Goal: Consume media (video, audio)

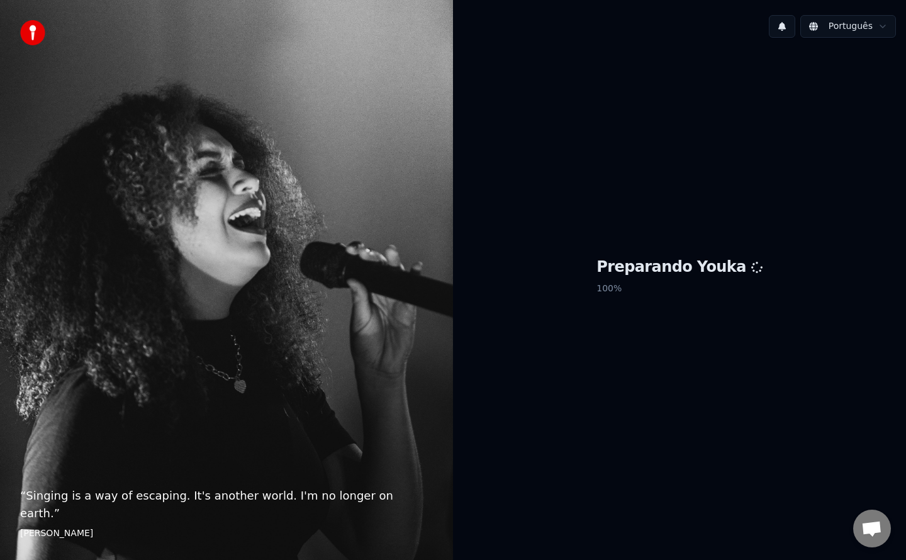
scroll to position [1098, 0]
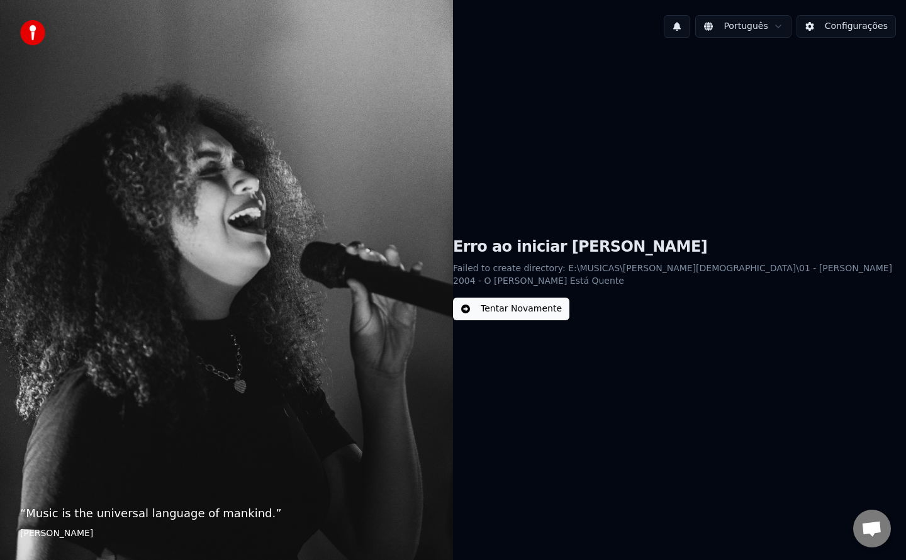
click at [867, 30] on button "Configurações" at bounding box center [845, 26] width 99 height 23
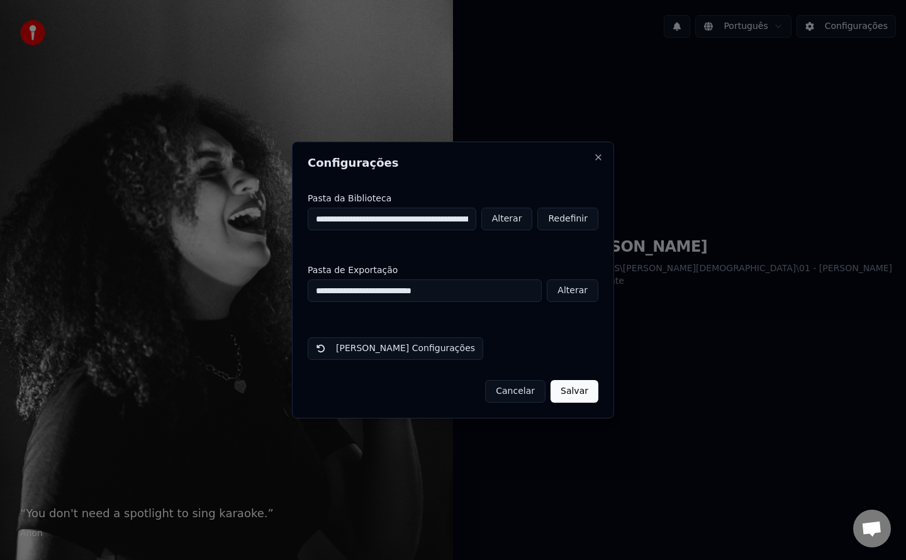
click at [518, 215] on button "Alterar" at bounding box center [507, 219] width 52 height 23
type input "**********"
click at [568, 392] on button "Salvar" at bounding box center [574, 391] width 48 height 23
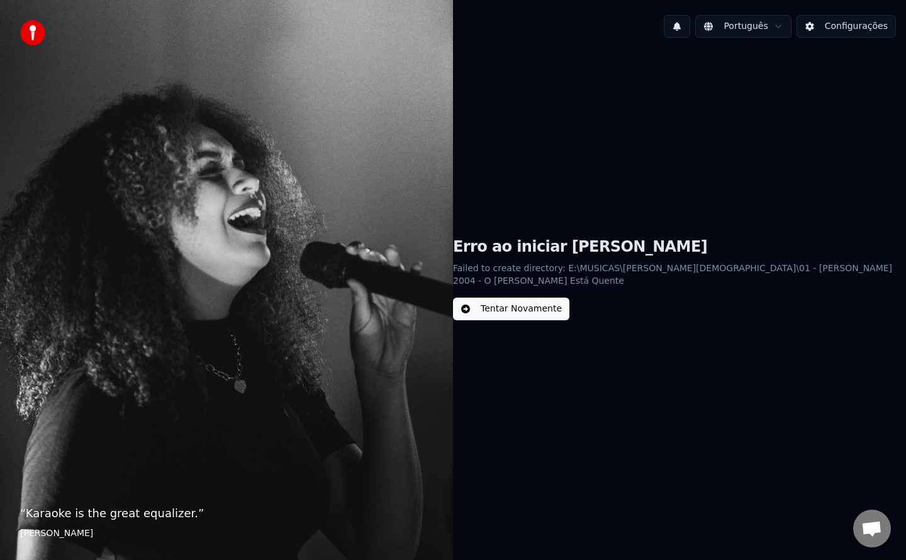
click at [552, 301] on button "Tentar Novamente" at bounding box center [511, 309] width 116 height 23
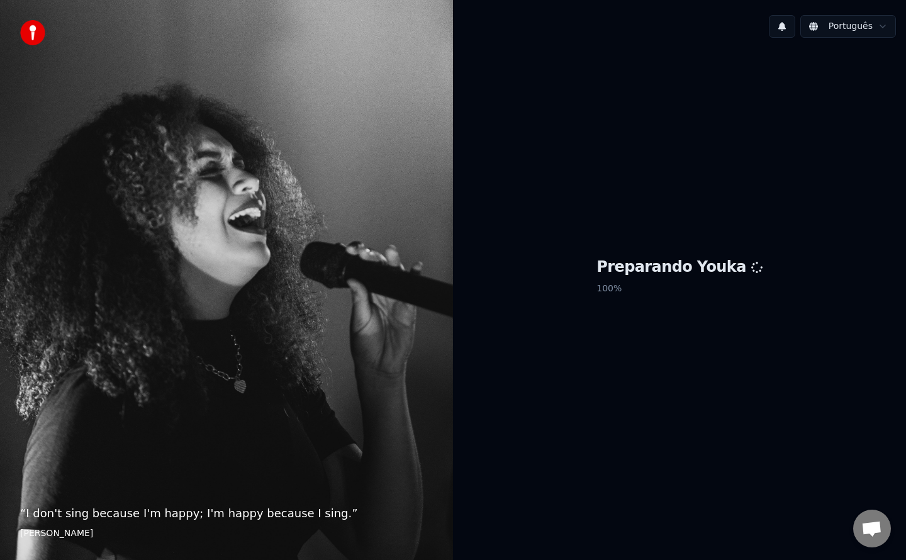
scroll to position [1098, 0]
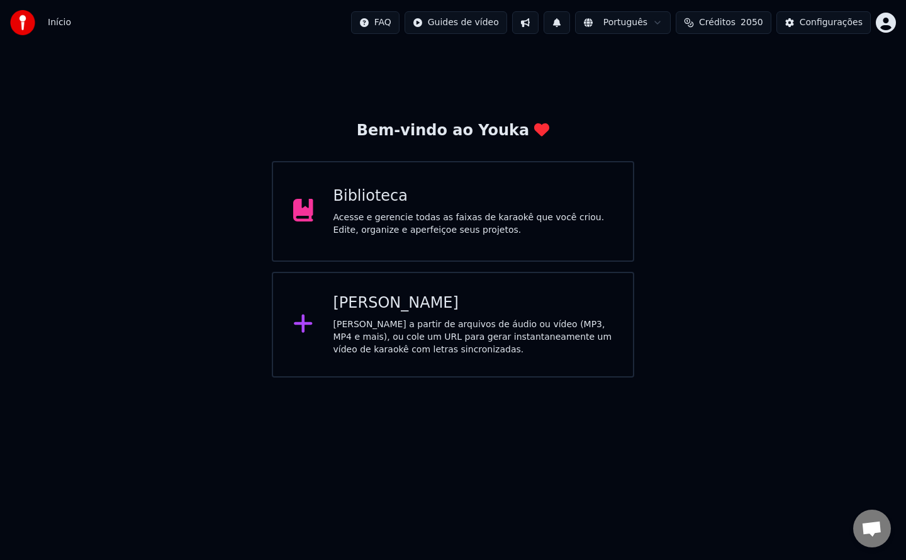
click at [570, 192] on div "Biblioteca" at bounding box center [473, 196] width 280 height 20
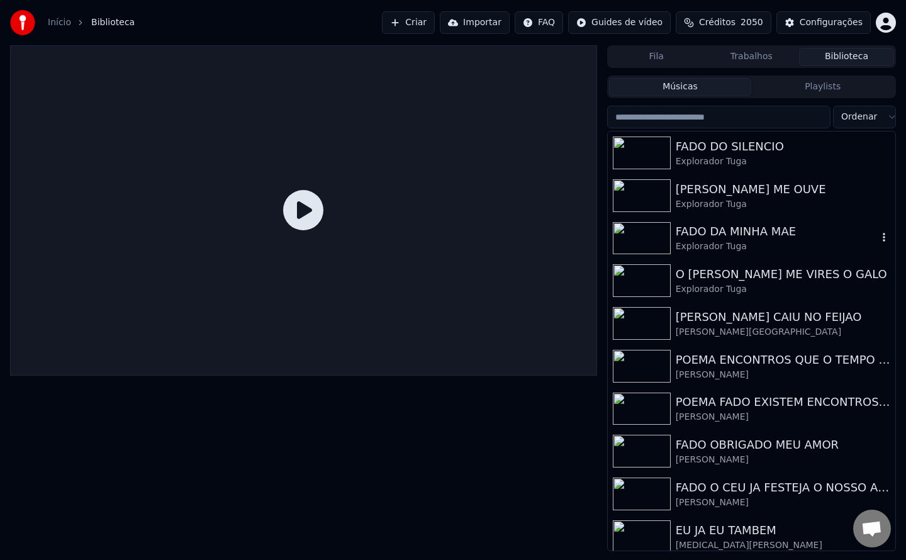
scroll to position [8, 0]
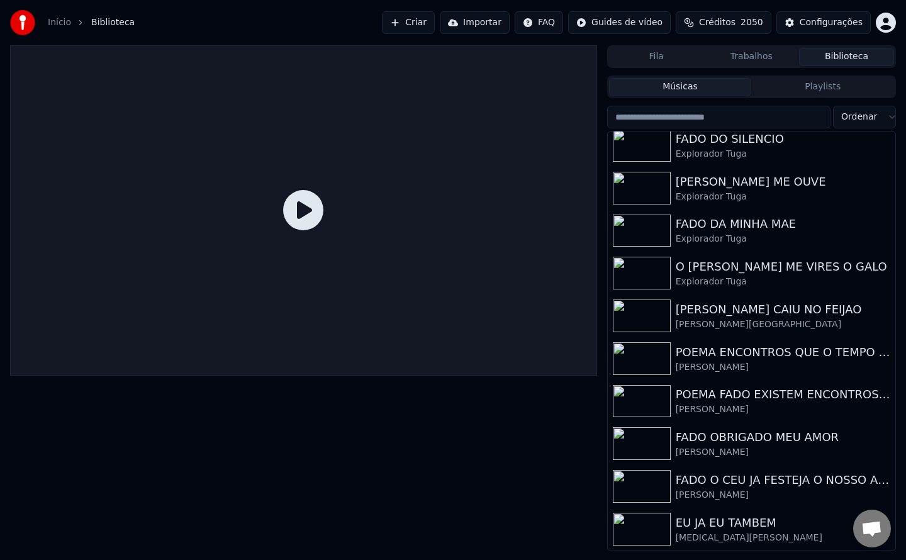
click at [757, 525] on div "EU JA EU TAMBEM" at bounding box center [777, 523] width 202 height 18
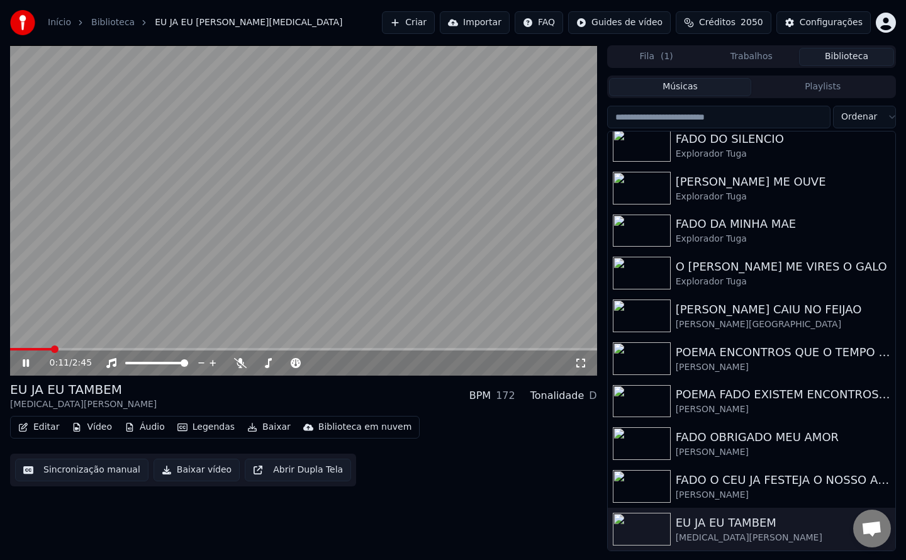
click at [382, 293] on video at bounding box center [303, 210] width 587 height 330
click at [236, 265] on video at bounding box center [303, 210] width 587 height 330
click at [27, 364] on icon at bounding box center [26, 363] width 6 height 8
click at [823, 18] on div "Configurações" at bounding box center [830, 22] width 63 height 13
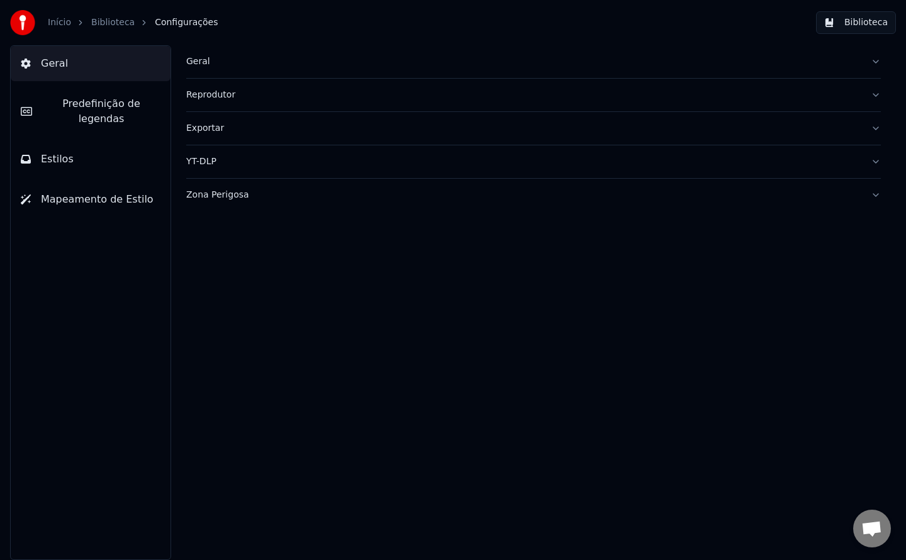
click at [201, 58] on div "Geral" at bounding box center [523, 61] width 674 height 13
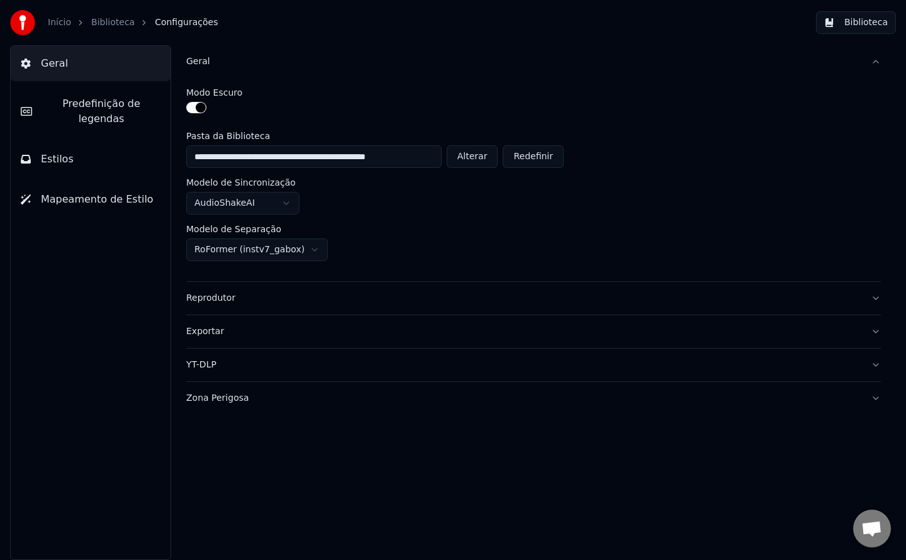
click at [477, 155] on button "Alterar" at bounding box center [473, 156] width 52 height 23
type input "**********"
click at [855, 17] on button "Biblioteca" at bounding box center [856, 22] width 80 height 23
